Goal: Check status: Check status

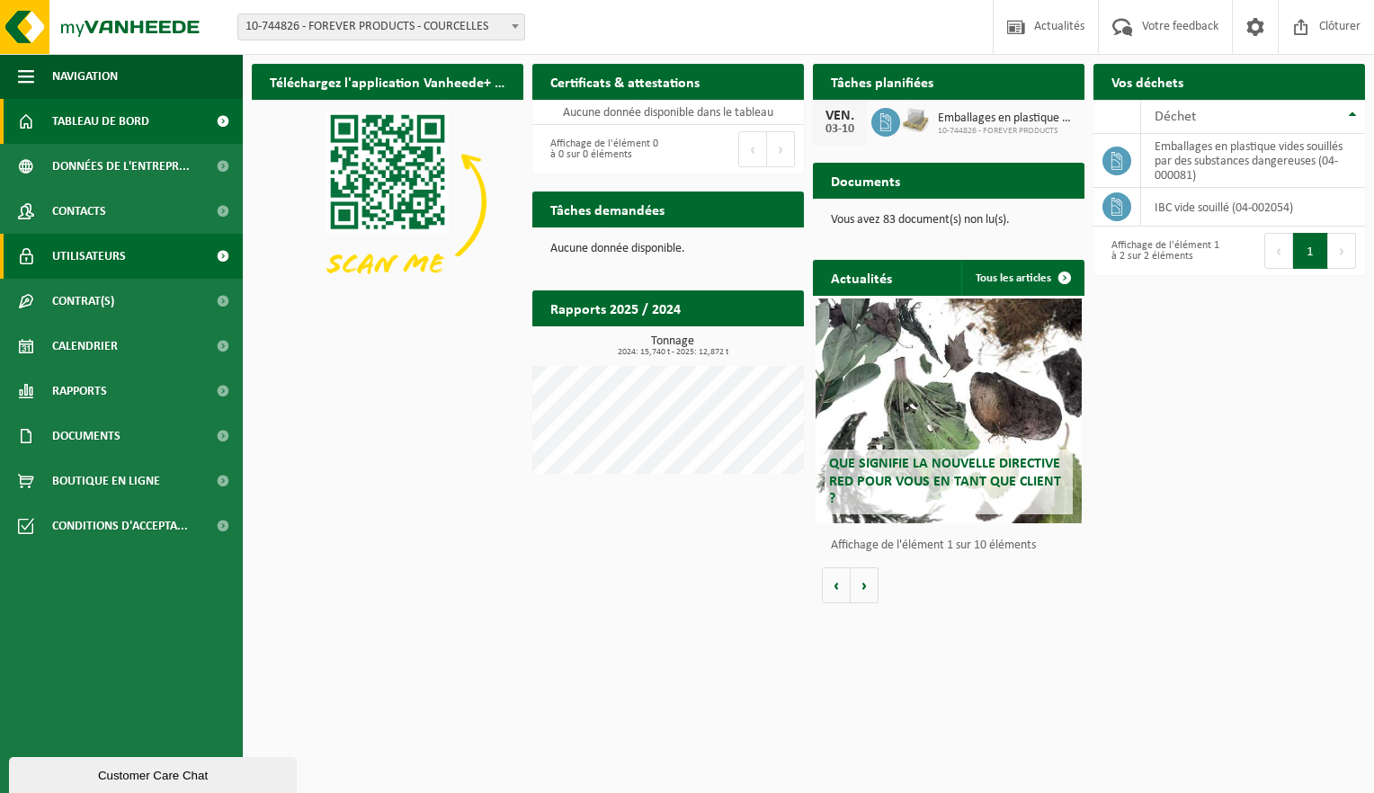
drag, startPoint x: 919, startPoint y: 81, endPoint x: 136, endPoint y: 239, distance: 799.2
click at [919, 81] on h2 "Tâches planifiées" at bounding box center [882, 81] width 139 height 35
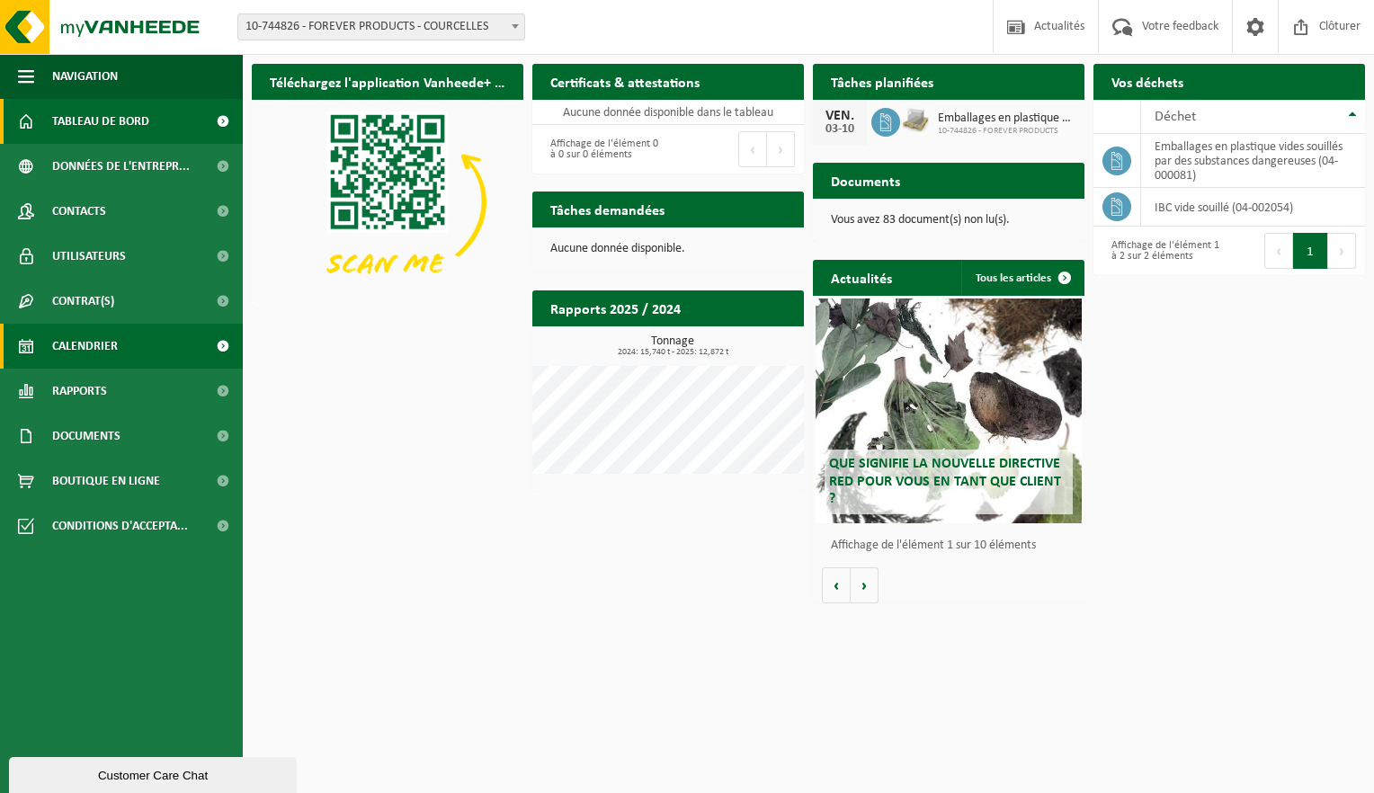
click at [147, 351] on link "Calendrier" at bounding box center [121, 346] width 243 height 45
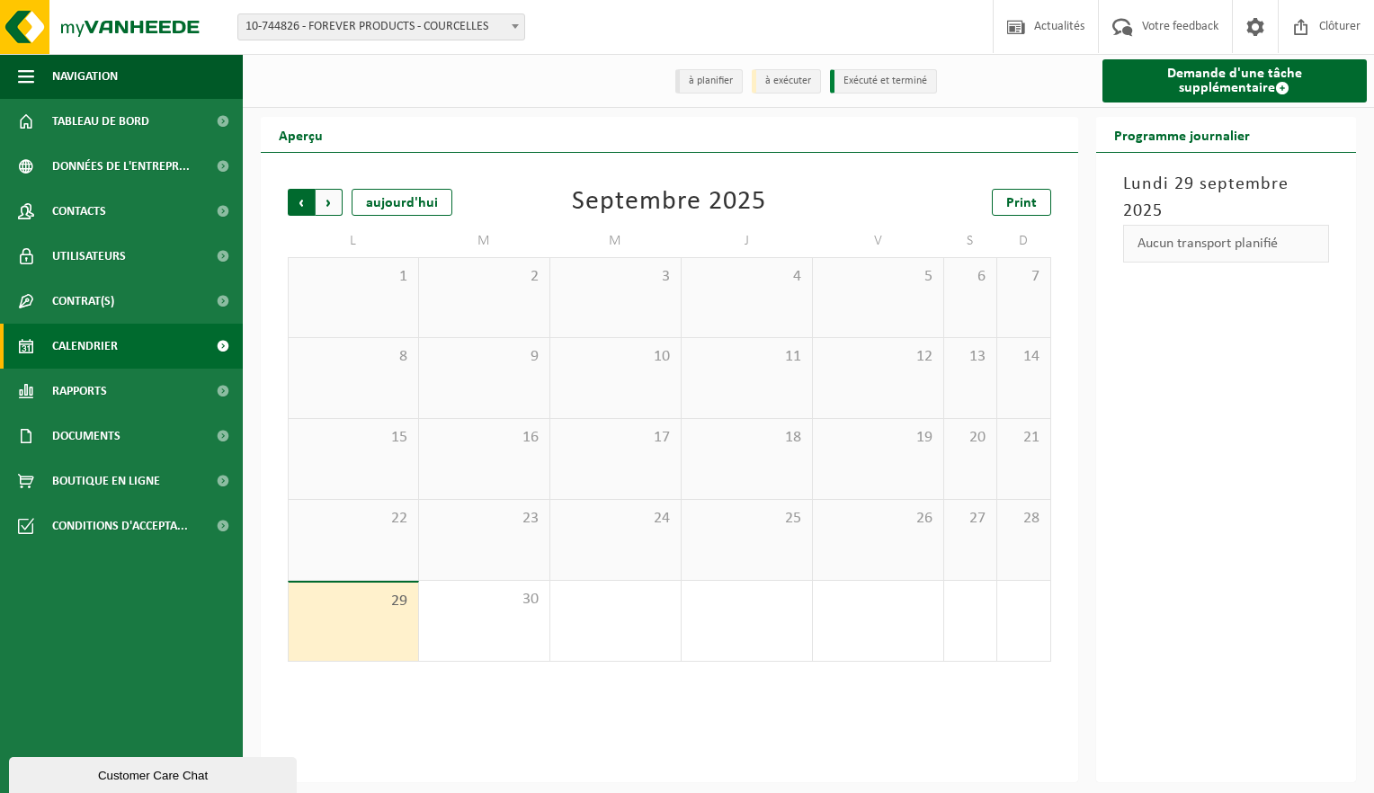
click at [337, 212] on span "Suivant" at bounding box center [329, 202] width 27 height 27
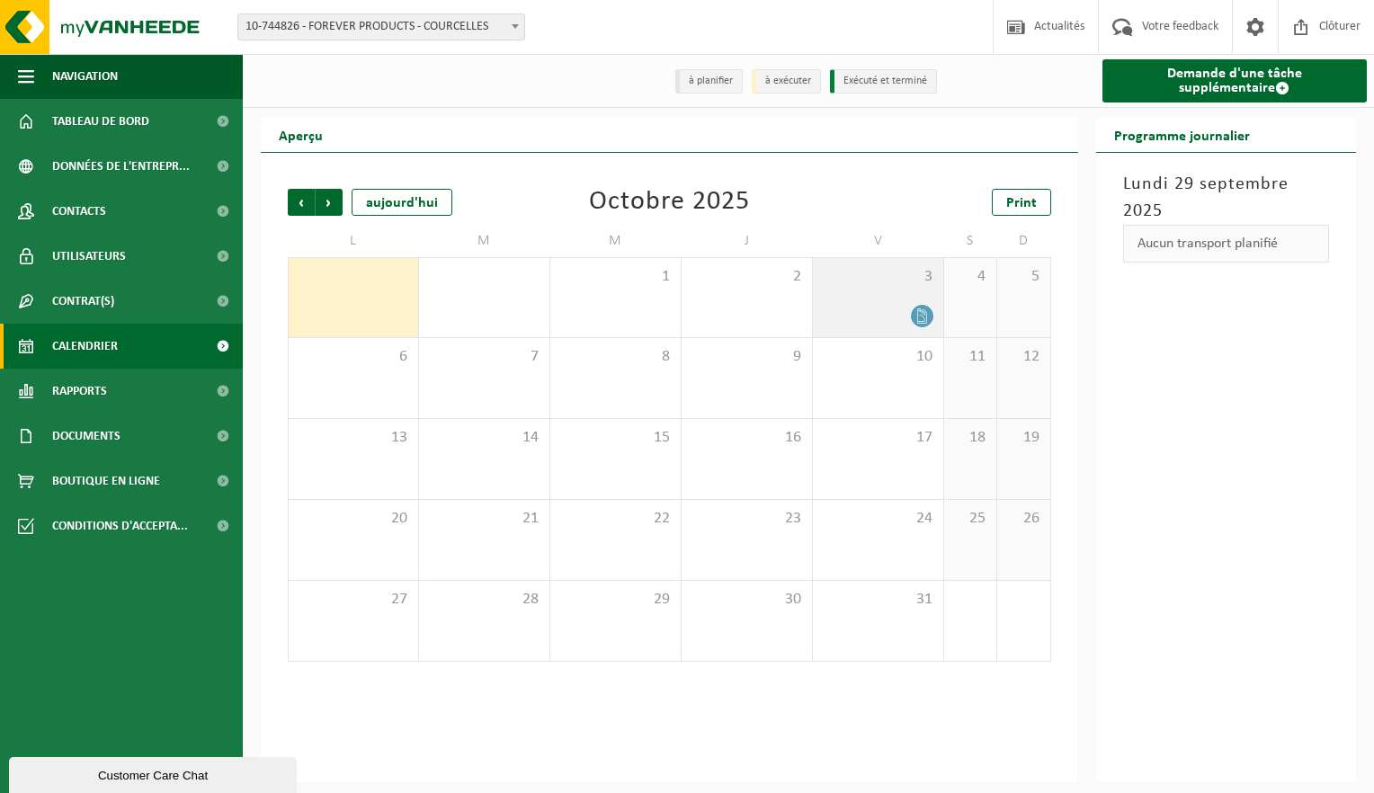
click at [921, 322] on icon at bounding box center [922, 316] width 15 height 15
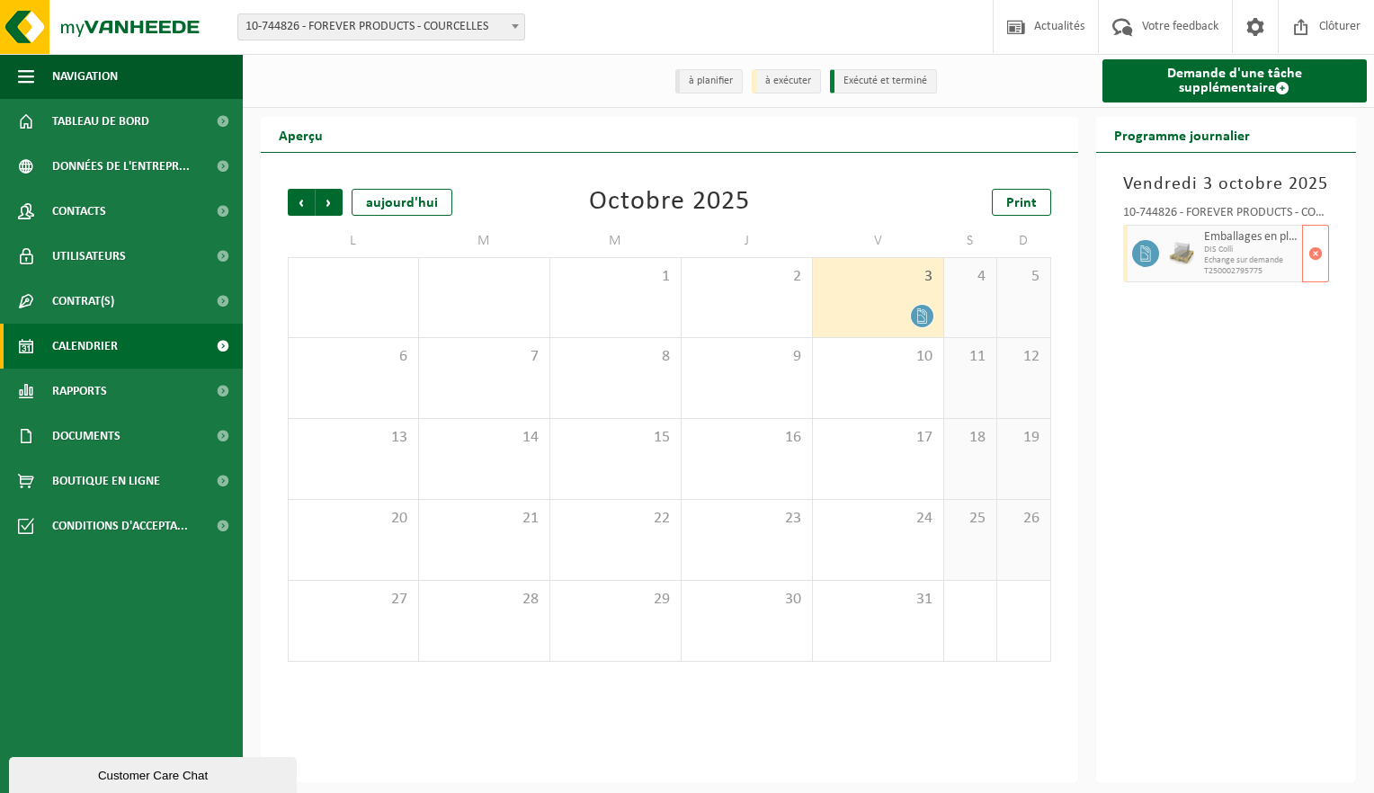
click at [1214, 243] on span "Emballages en plastique vides souillés par des substances dangereuses" at bounding box center [1251, 237] width 94 height 14
click at [1140, 259] on icon at bounding box center [1145, 254] width 10 height 16
click at [918, 318] on icon at bounding box center [922, 316] width 15 height 15
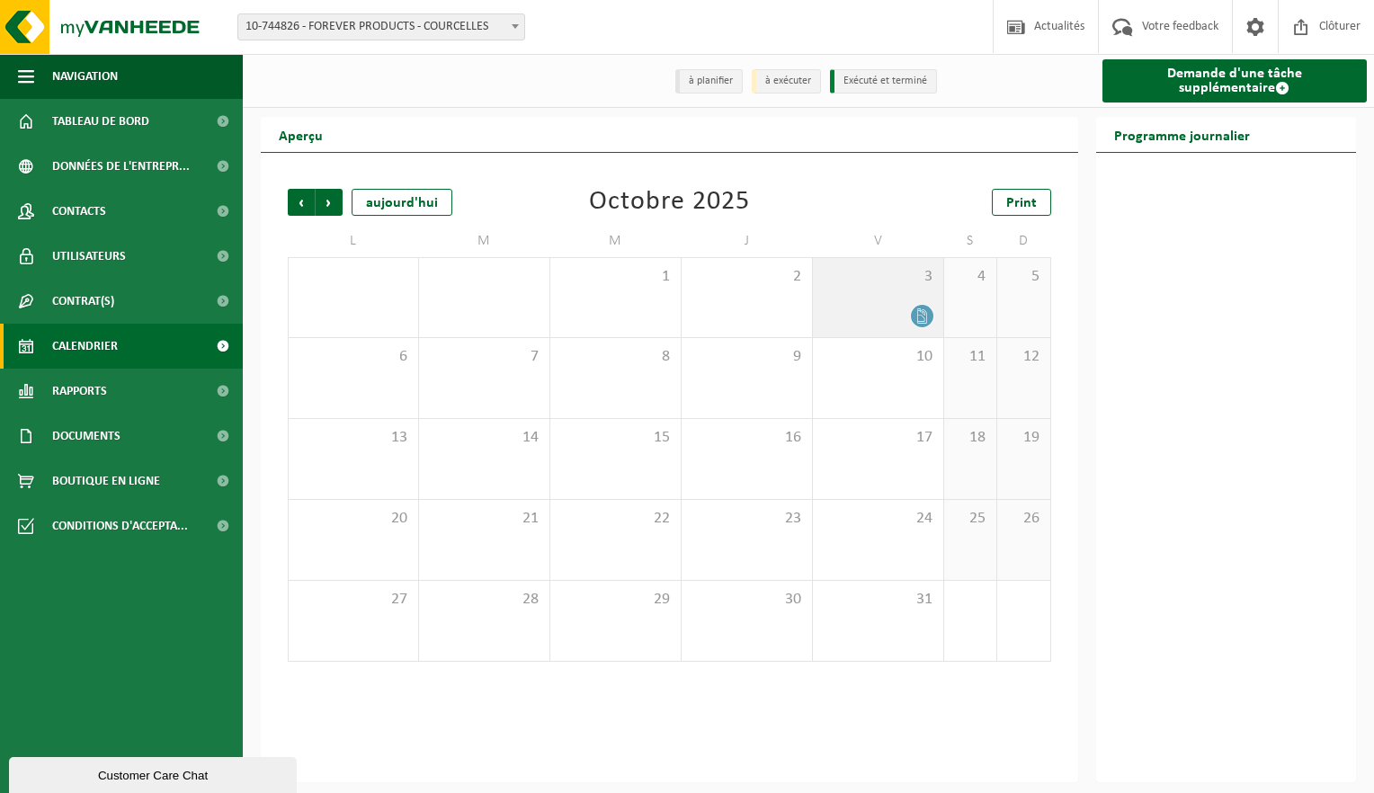
click at [917, 317] on icon at bounding box center [922, 316] width 15 height 15
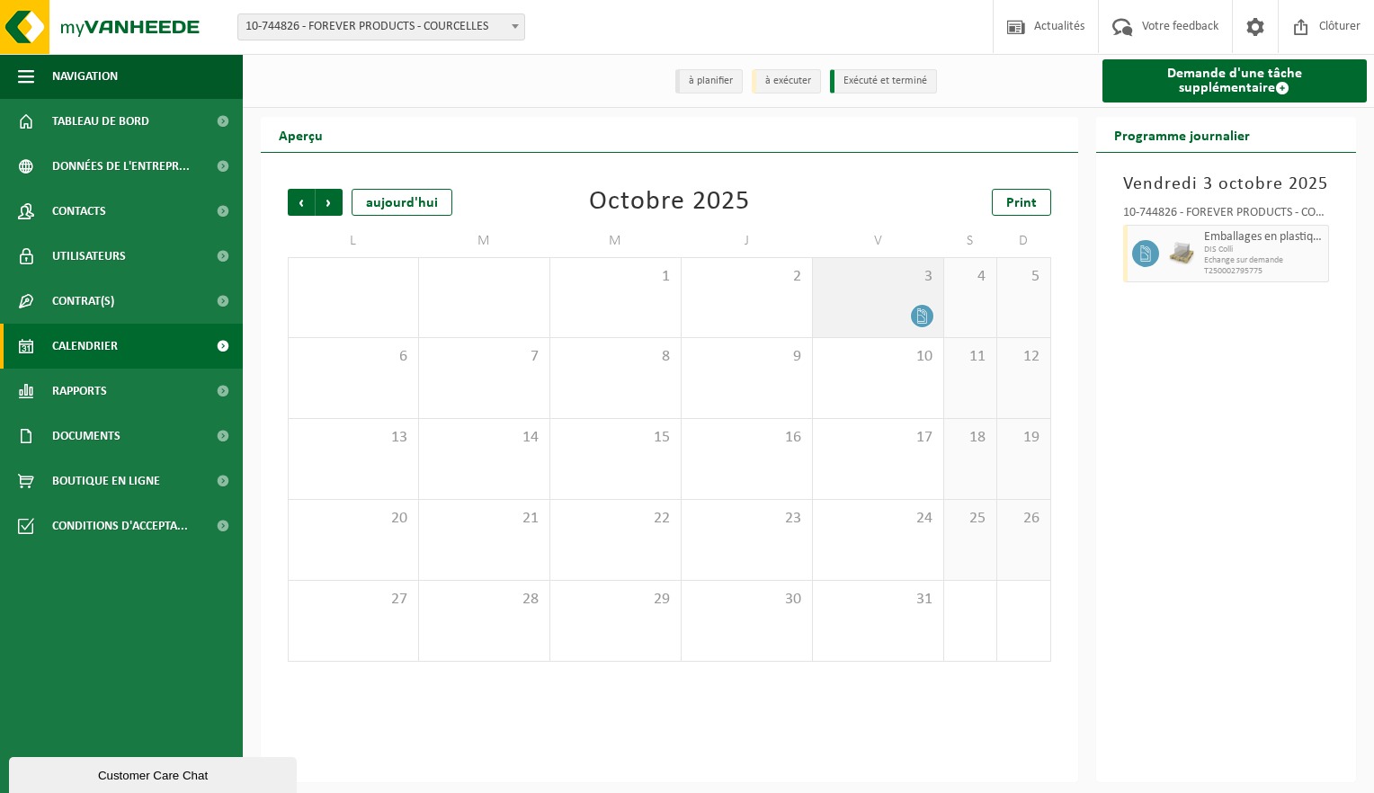
drag, startPoint x: 917, startPoint y: 317, endPoint x: 826, endPoint y: 305, distance: 92.5
click at [826, 305] on div "3" at bounding box center [878, 297] width 130 height 79
